Goal: Transaction & Acquisition: Obtain resource

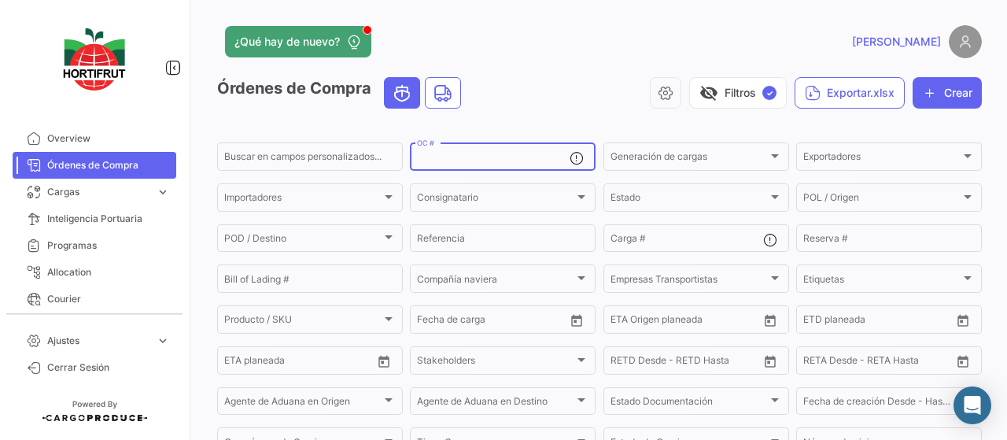
click at [499, 154] on input "OC #" at bounding box center [493, 158] width 153 height 11
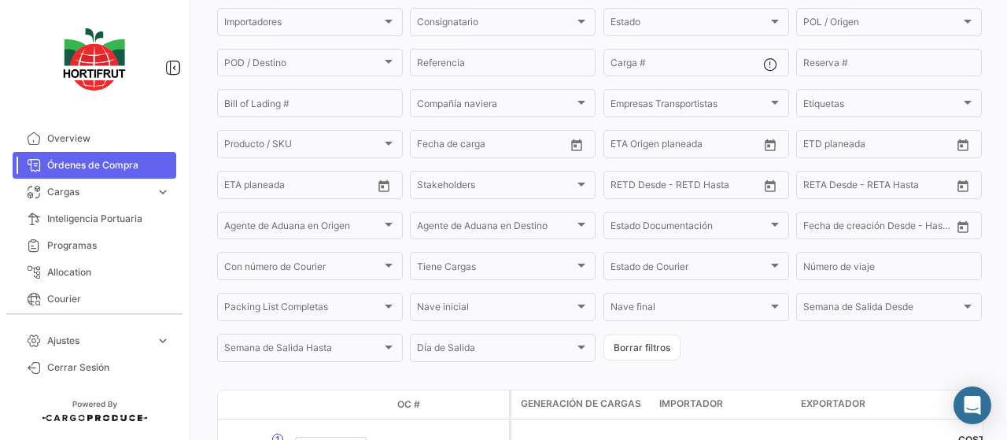
scroll to position [296, 0]
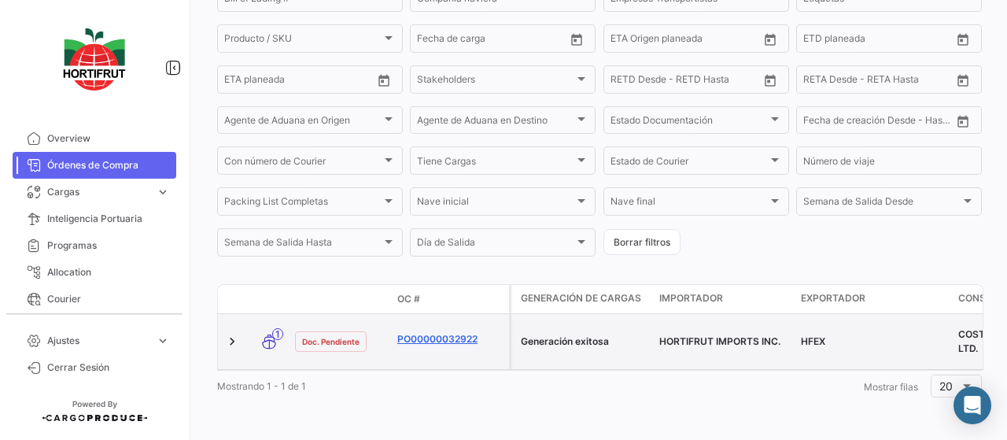
click at [442, 332] on link "PO00000032922" at bounding box center [449, 339] width 105 height 14
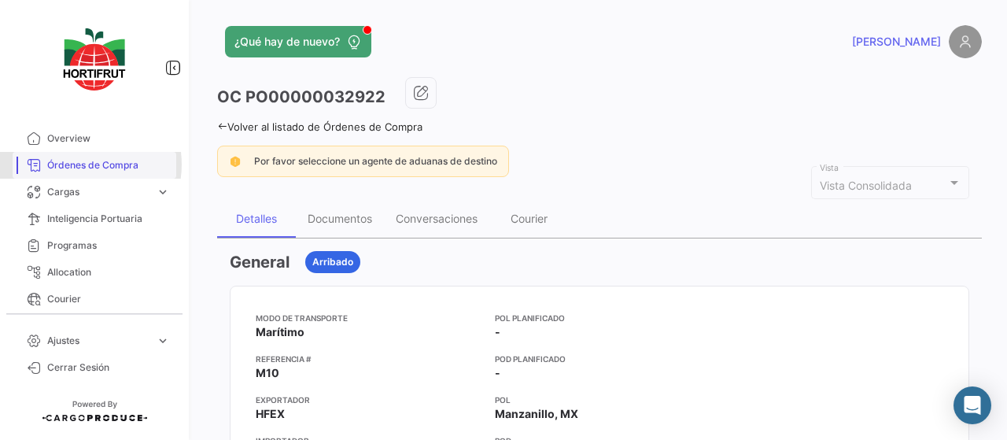
click at [80, 164] on span "Órdenes de Compra" at bounding box center [108, 165] width 123 height 14
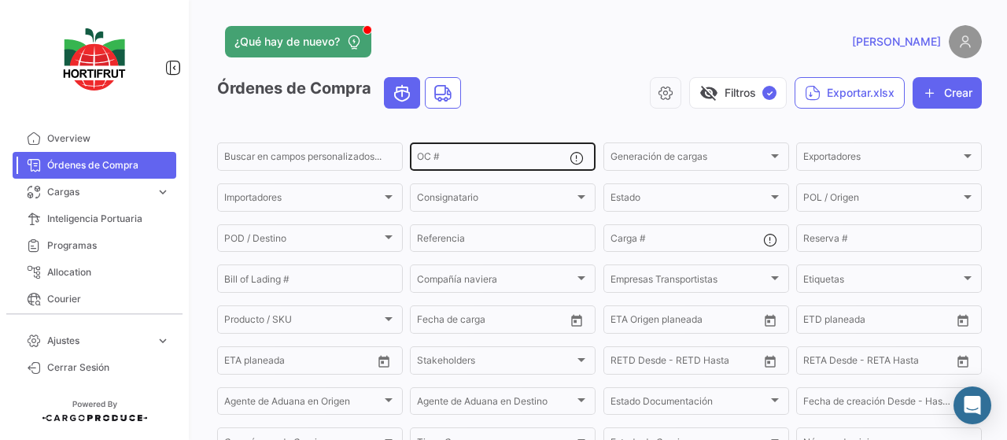
drag, startPoint x: 456, startPoint y: 150, endPoint x: 458, endPoint y: 158, distance: 8.2
click at [456, 150] on div "OC #" at bounding box center [493, 155] width 153 height 31
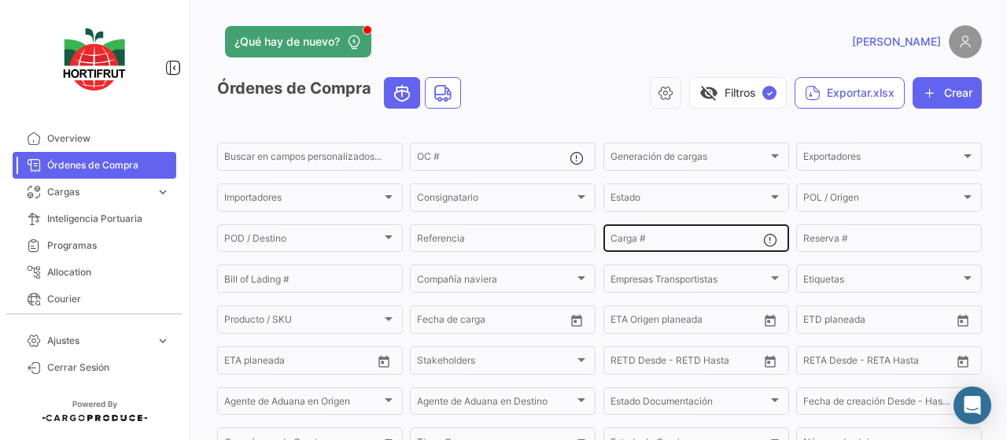
click at [673, 234] on div "Carga #" at bounding box center [686, 237] width 153 height 31
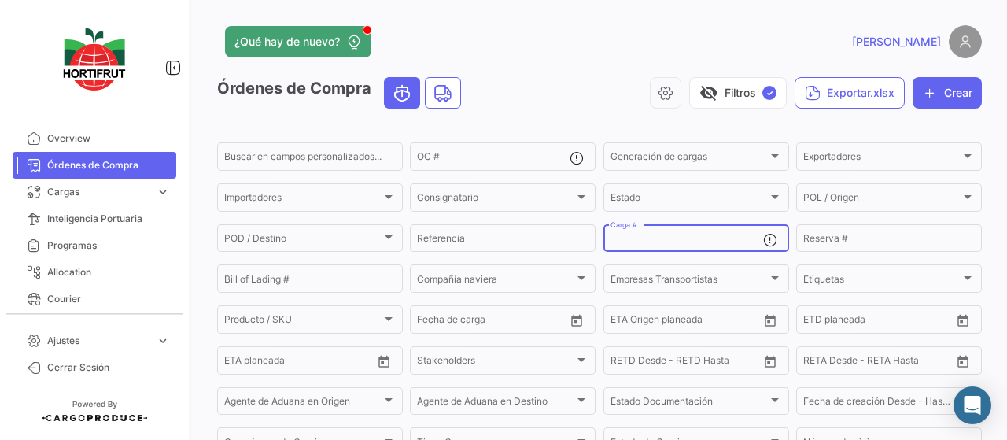
paste input "2526-T-0506"
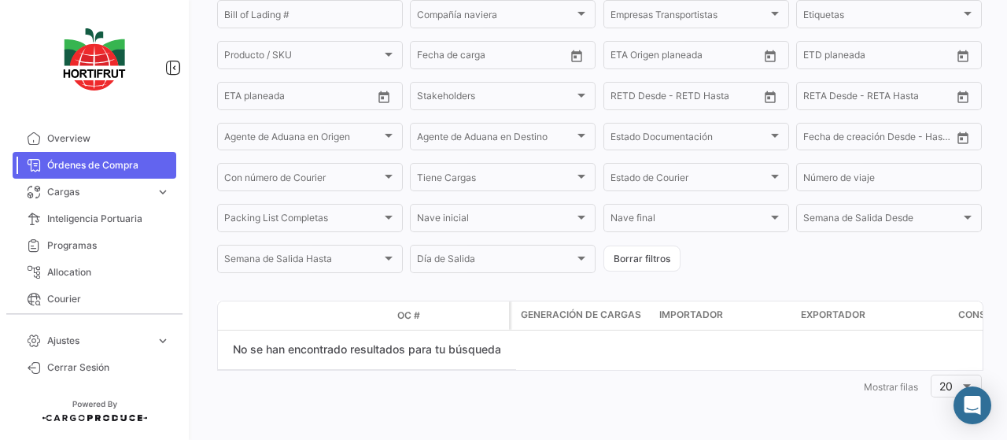
scroll to position [32, 0]
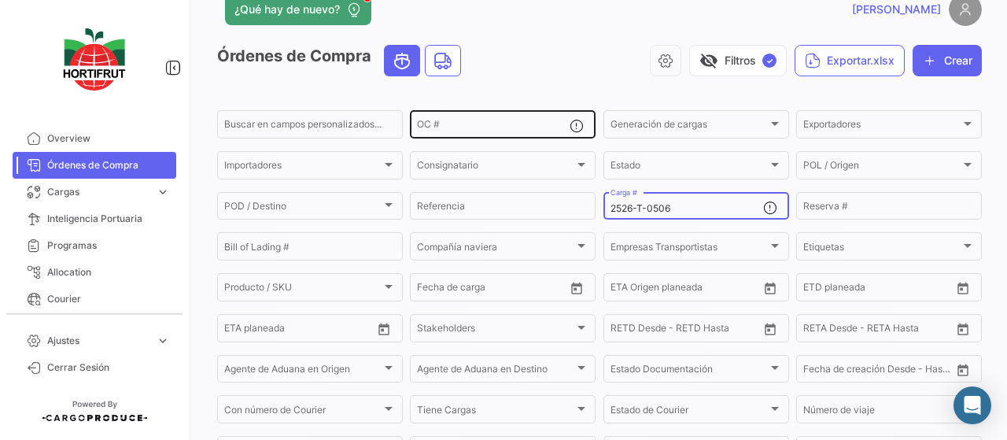
type input "2526-T-0506"
click at [499, 121] on div "OC #" at bounding box center [493, 123] width 153 height 31
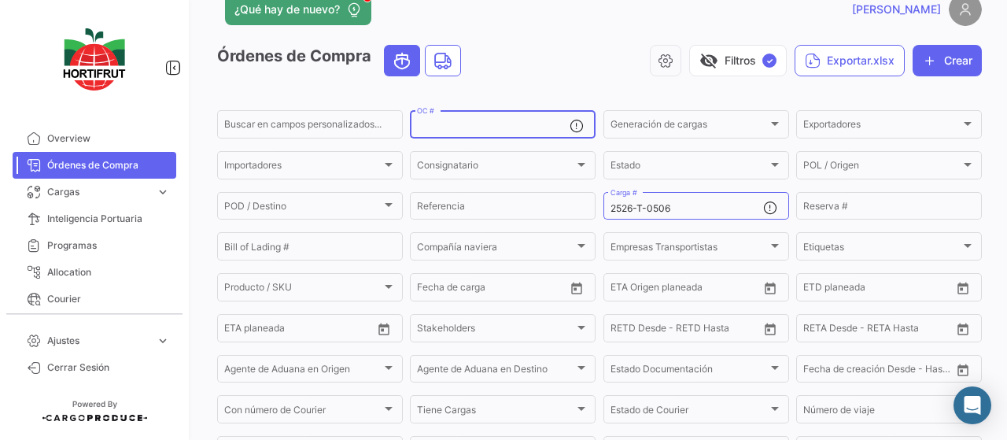
paste input "2526-T-0506"
type input "2526-T-0506"
click at [444, 67] on icon "Land" at bounding box center [442, 61] width 19 height 20
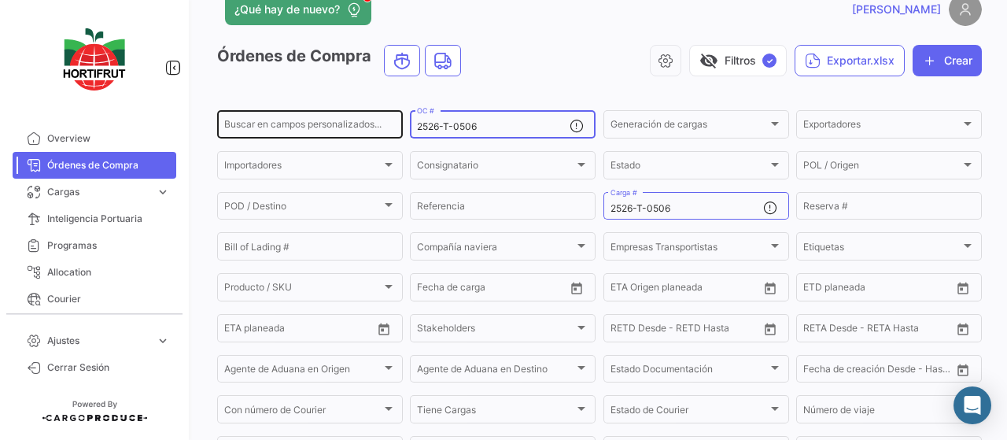
drag, startPoint x: 488, startPoint y: 125, endPoint x: 355, endPoint y: 137, distance: 133.4
click at [0, 0] on div "Buscar en [PERSON_NAME] personalizados... 2526-T-0506 OC # Generación [PERSON_N…" at bounding box center [0, 0] width 0 height 0
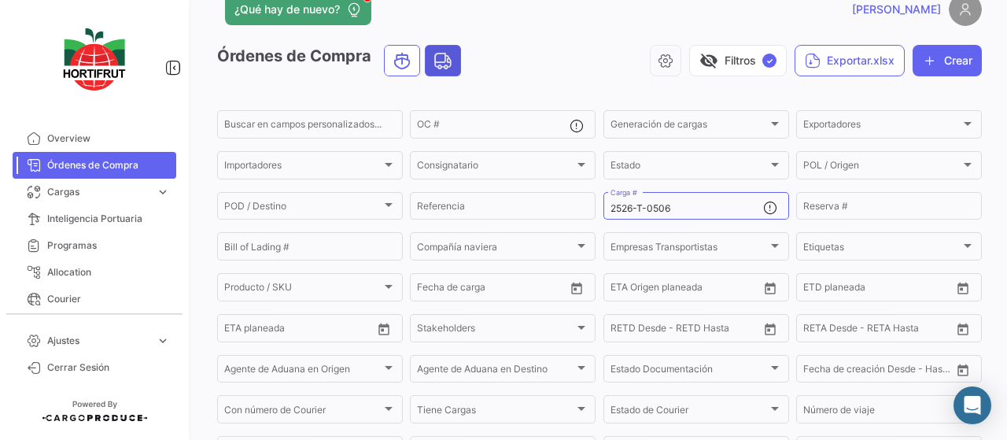
click at [455, 68] on span "Land" at bounding box center [442, 61] width 35 height 30
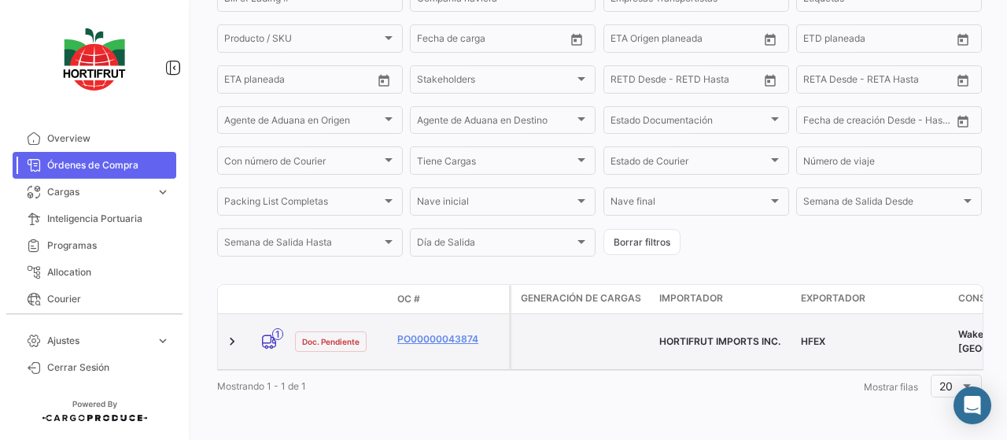
scroll to position [296, 0]
click at [444, 332] on link "PO00000043874" at bounding box center [449, 339] width 105 height 14
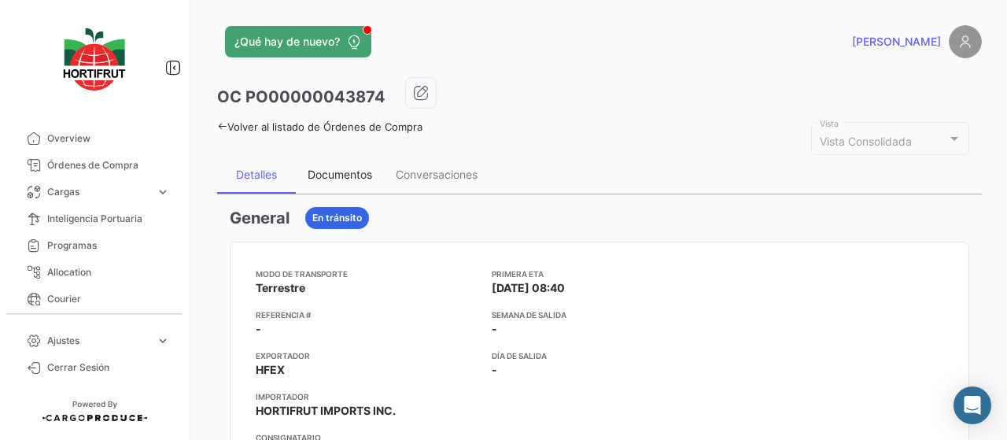
click at [348, 175] on div "Documentos" at bounding box center [339, 174] width 64 height 13
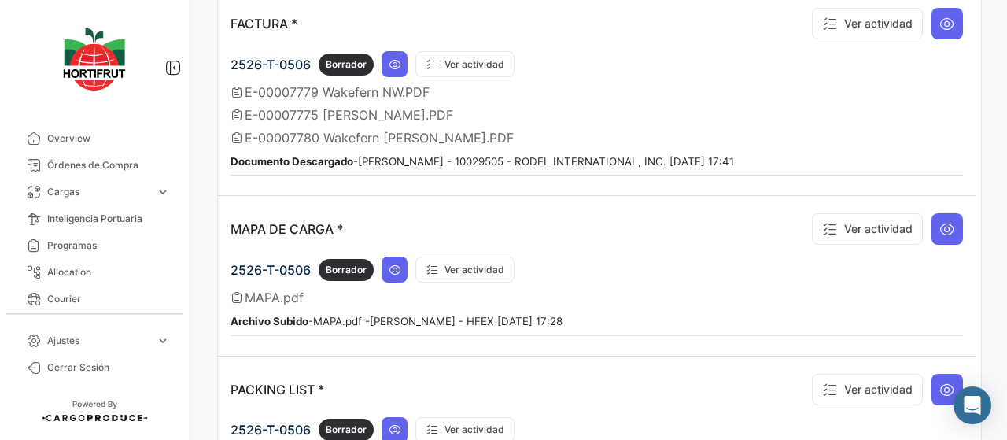
scroll to position [1416, 0]
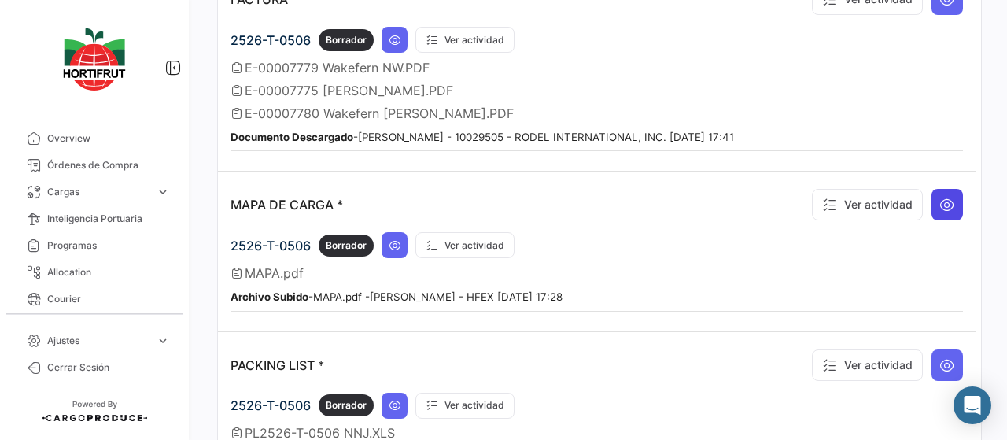
click at [939, 197] on icon at bounding box center [947, 205] width 16 height 16
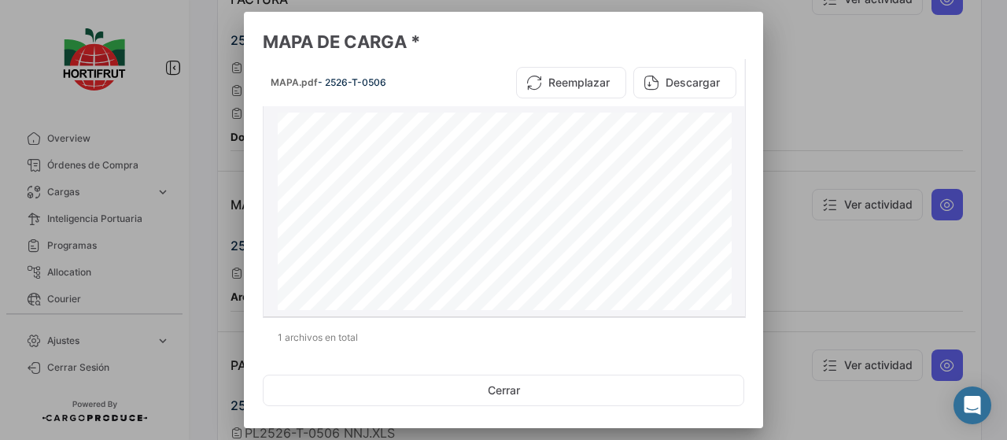
scroll to position [459, 0]
click at [686, 80] on button "Descargar" at bounding box center [684, 82] width 103 height 31
click at [690, 85] on button "Descargar" at bounding box center [684, 82] width 103 height 31
click at [683, 84] on button "Descargar" at bounding box center [684, 82] width 103 height 31
